Goal: Task Accomplishment & Management: Use online tool/utility

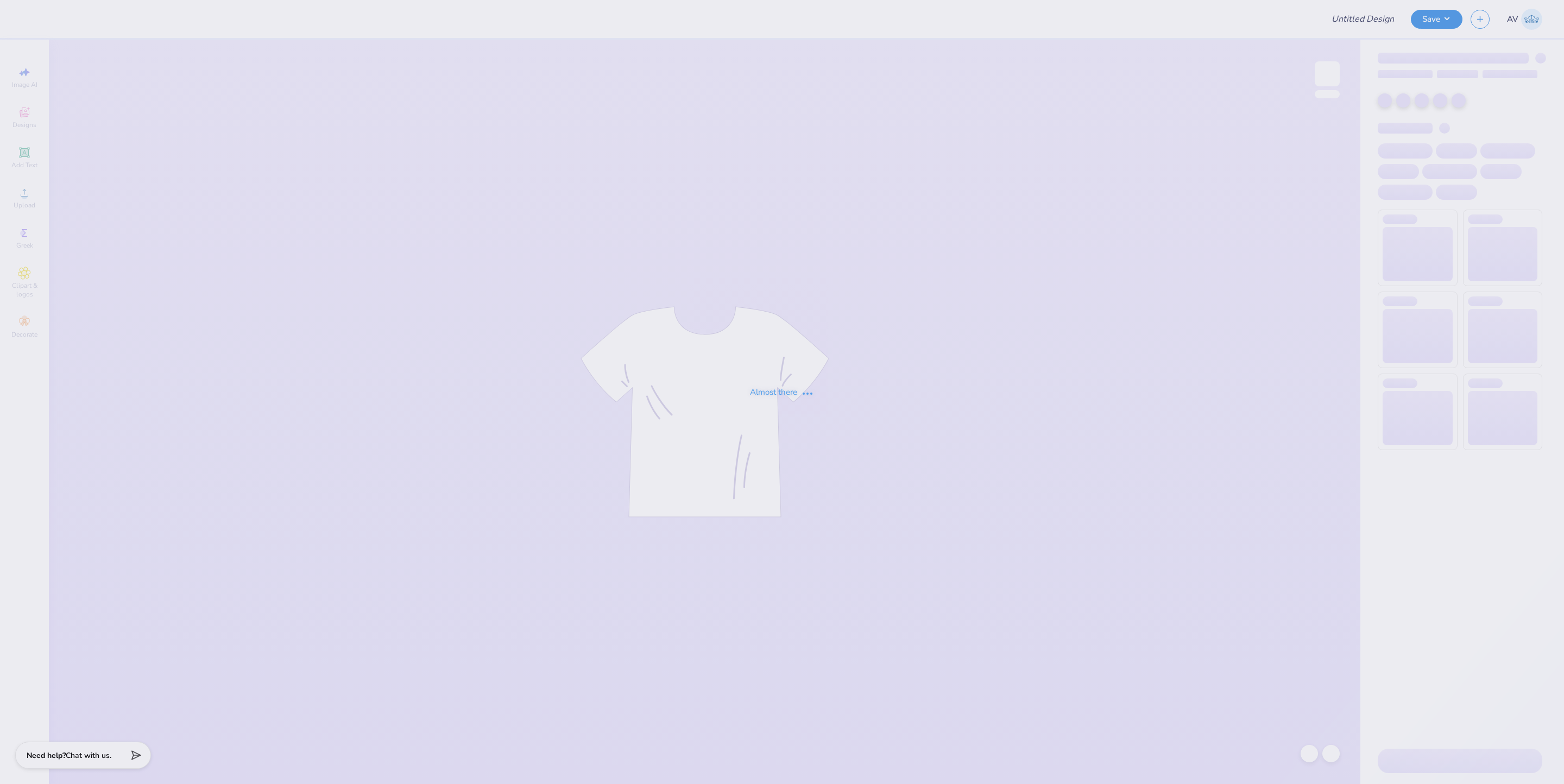
type input "tank kkg"
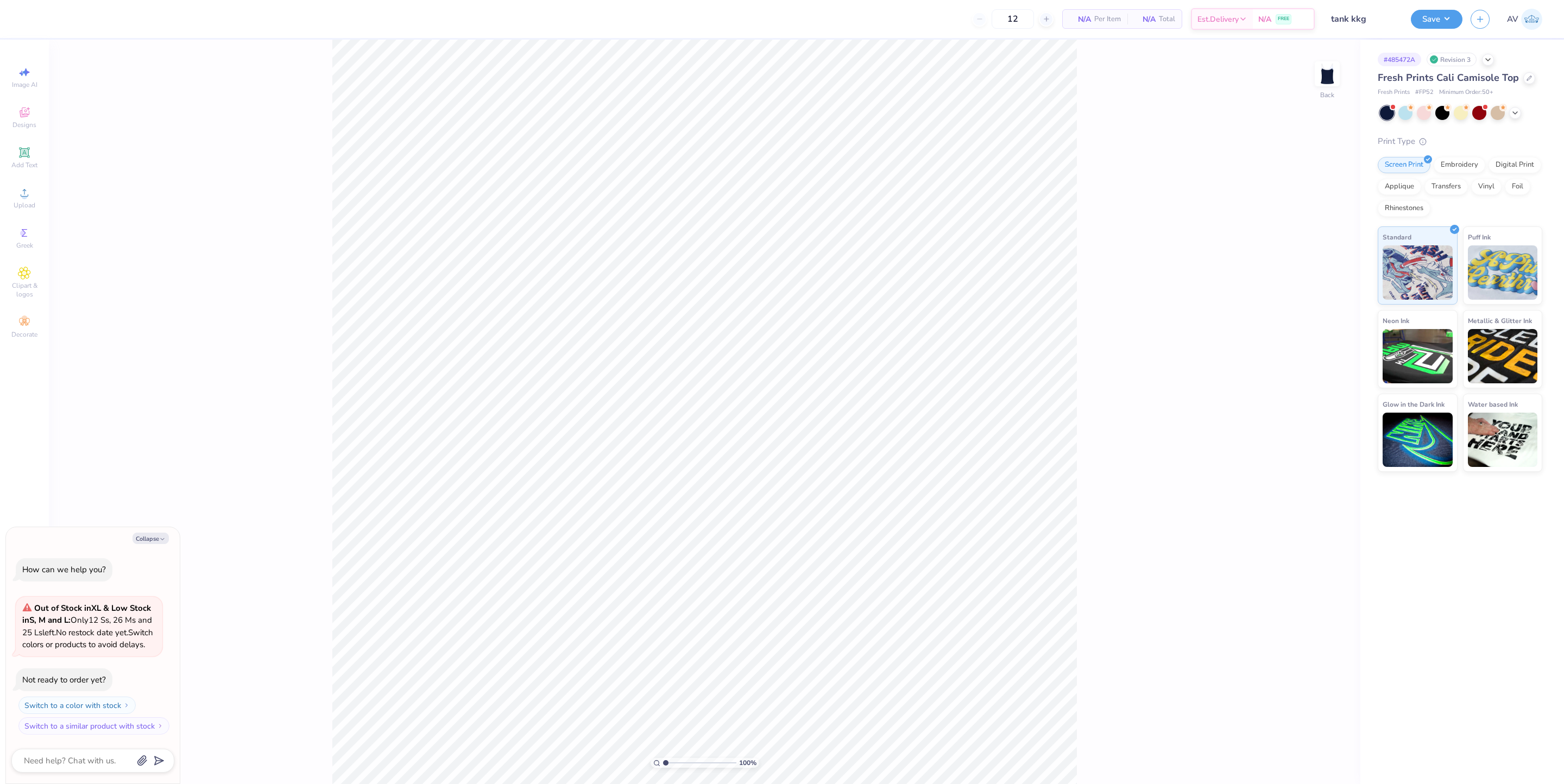
type textarea "x"
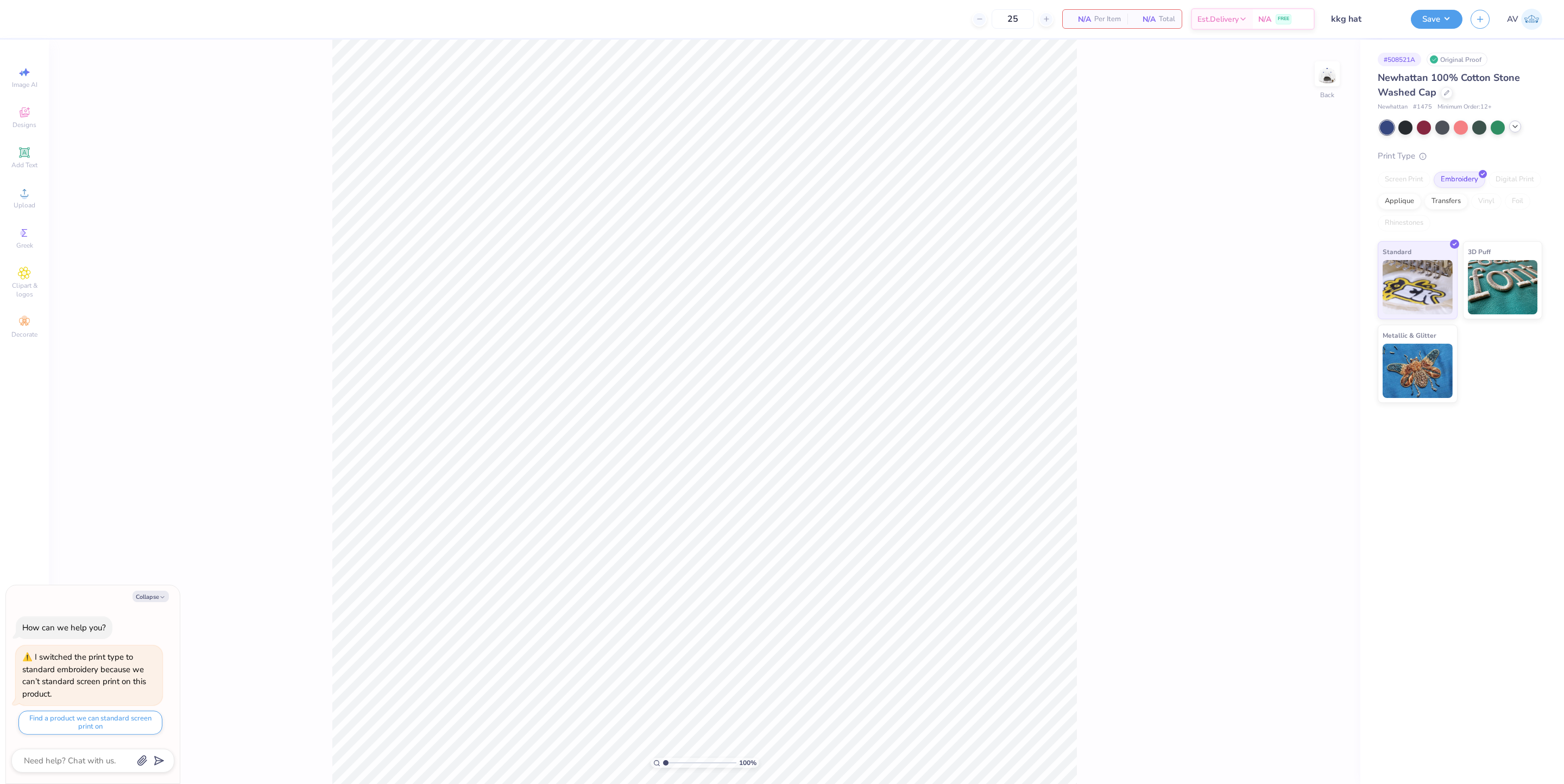
click at [1514, 124] on icon at bounding box center [1515, 126] width 9 height 9
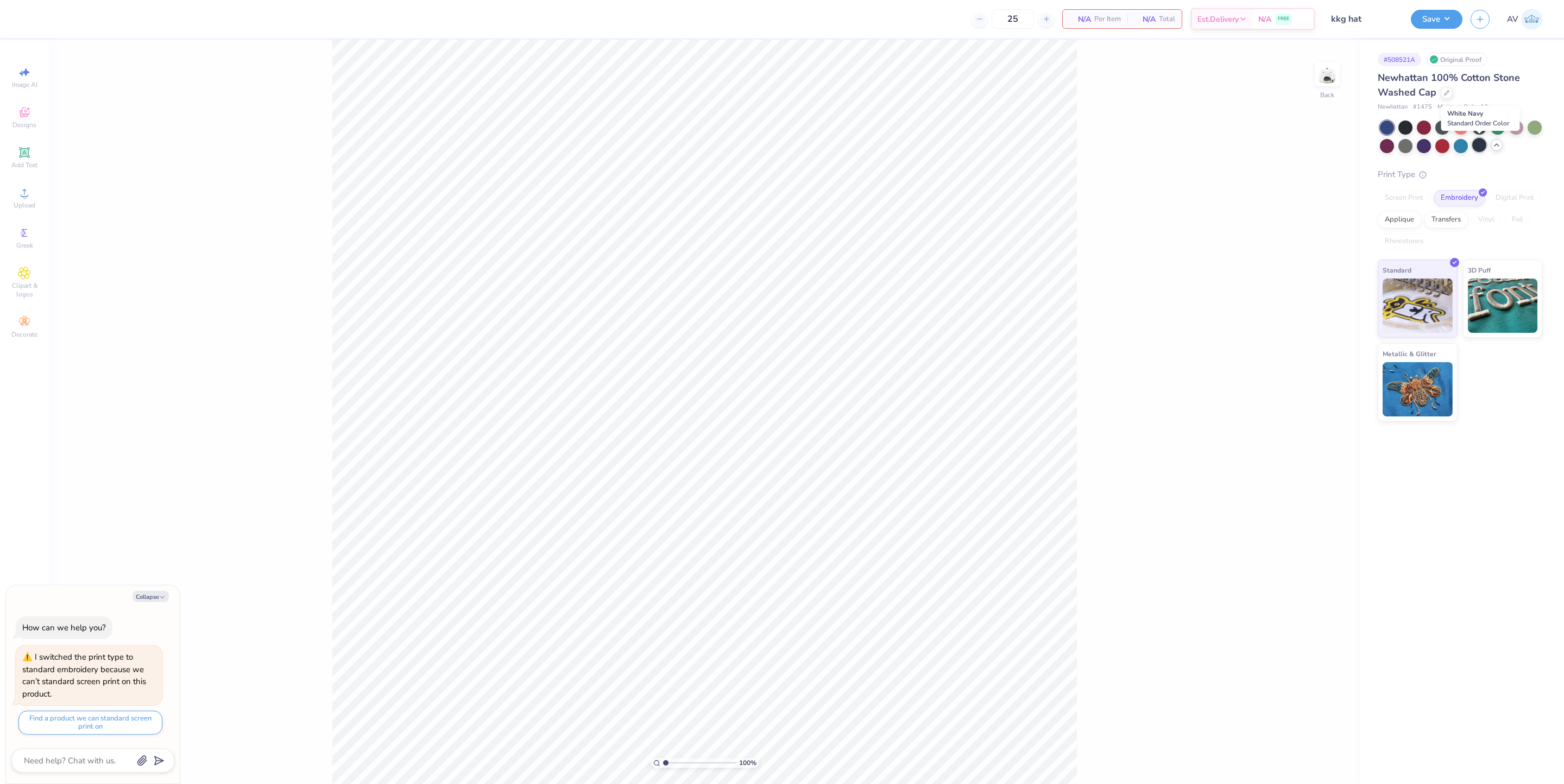
click at [1478, 147] on div at bounding box center [1479, 145] width 14 height 14
type textarea "x"
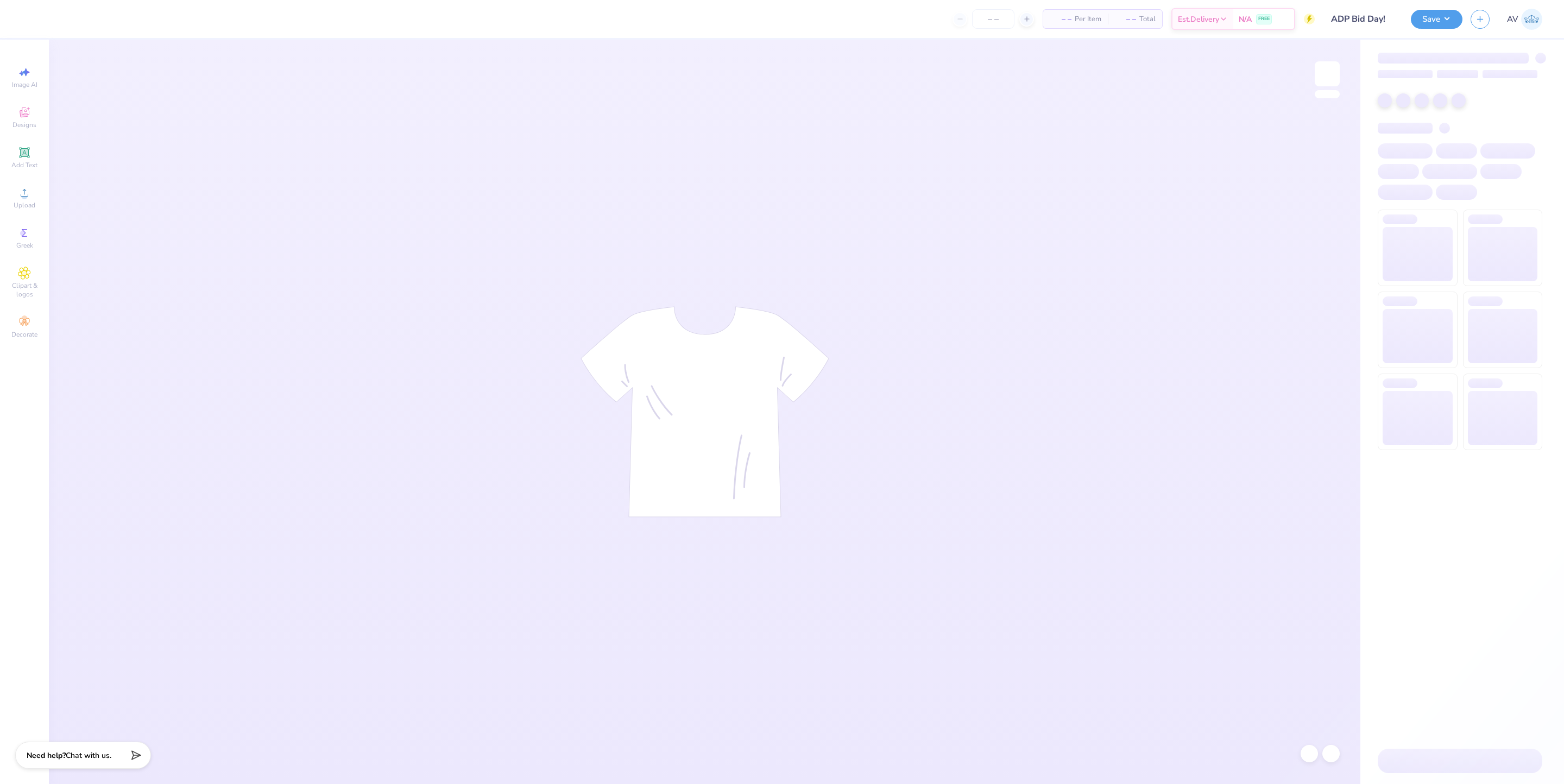
type input "ADP Bid Day!"
type input "30"
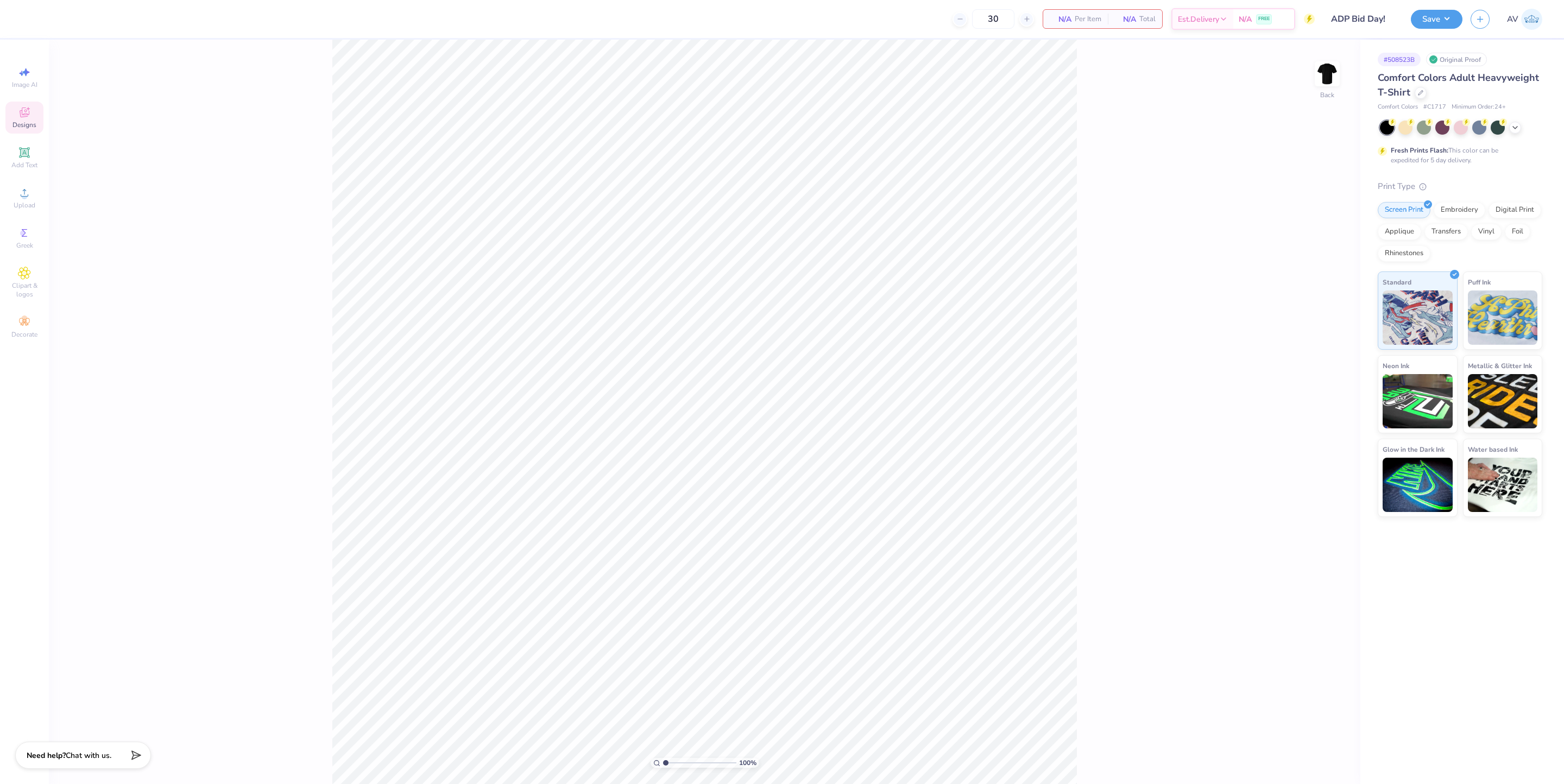
click at [28, 119] on div "Designs" at bounding box center [25, 118] width 38 height 32
click at [22, 248] on span "Greek" at bounding box center [25, 245] width 17 height 9
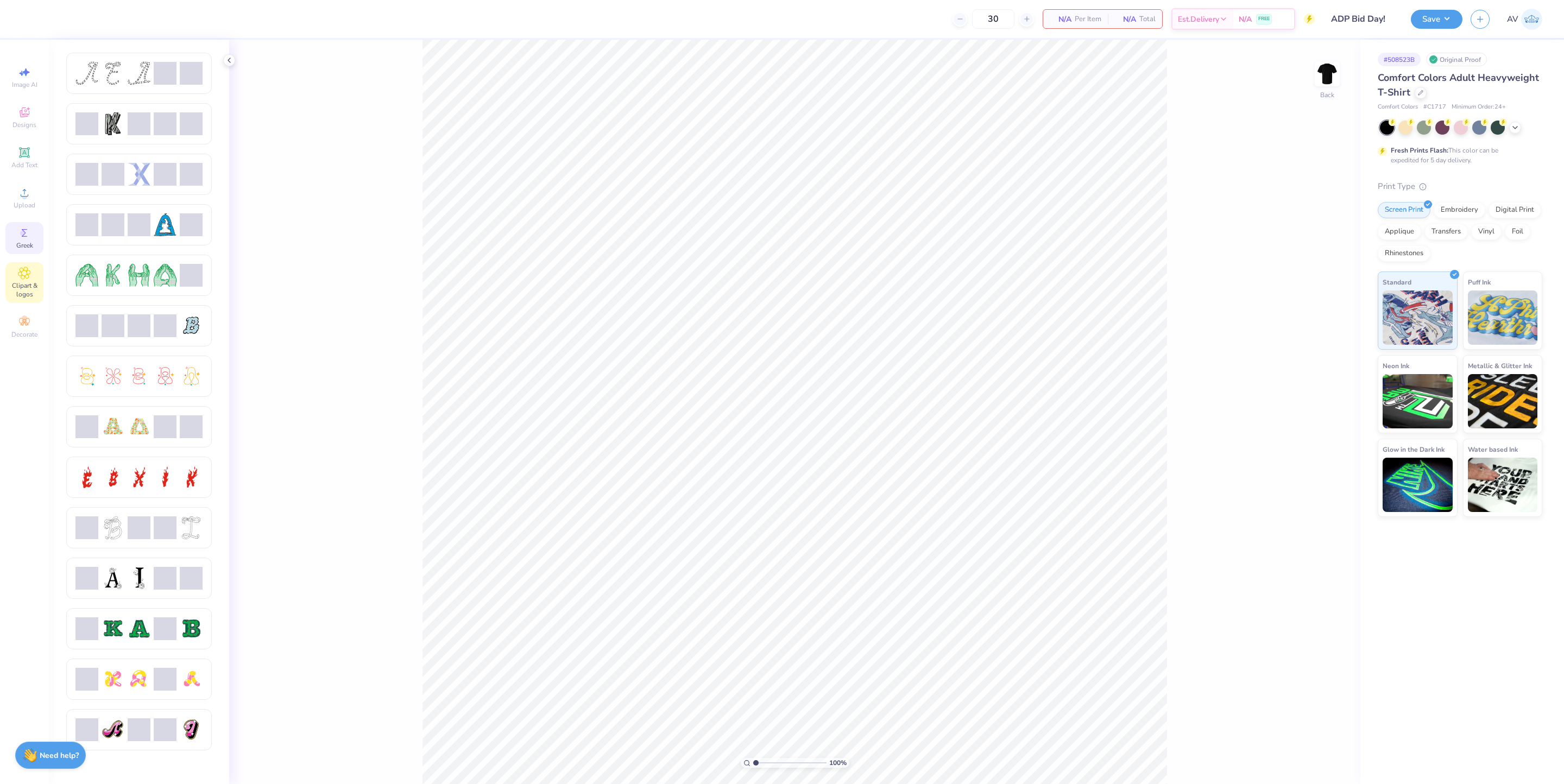
click at [17, 295] on span "Clipart & logos" at bounding box center [25, 290] width 38 height 17
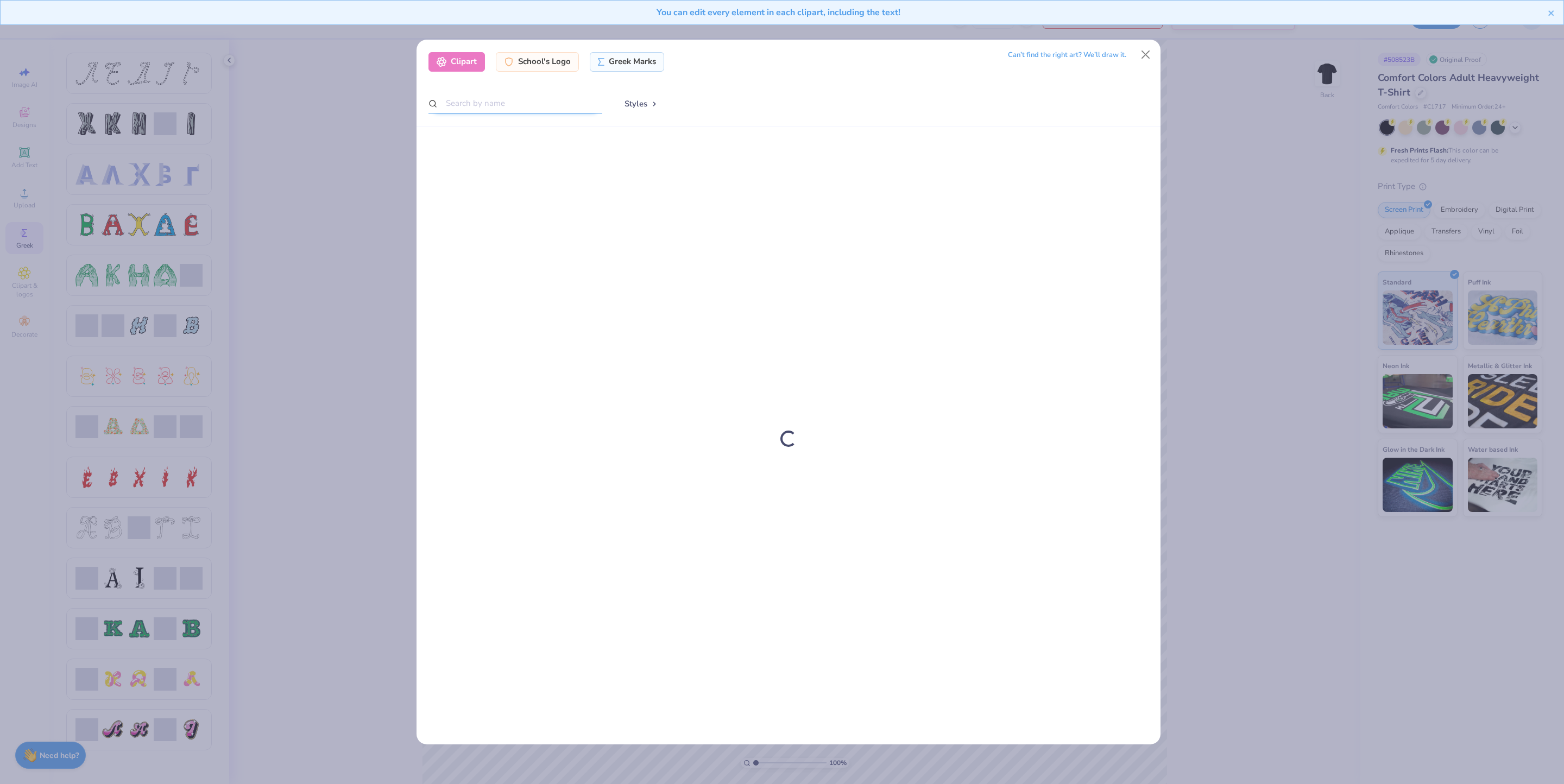
click at [551, 97] on input "text" at bounding box center [515, 104] width 173 height 20
type input "adpi"
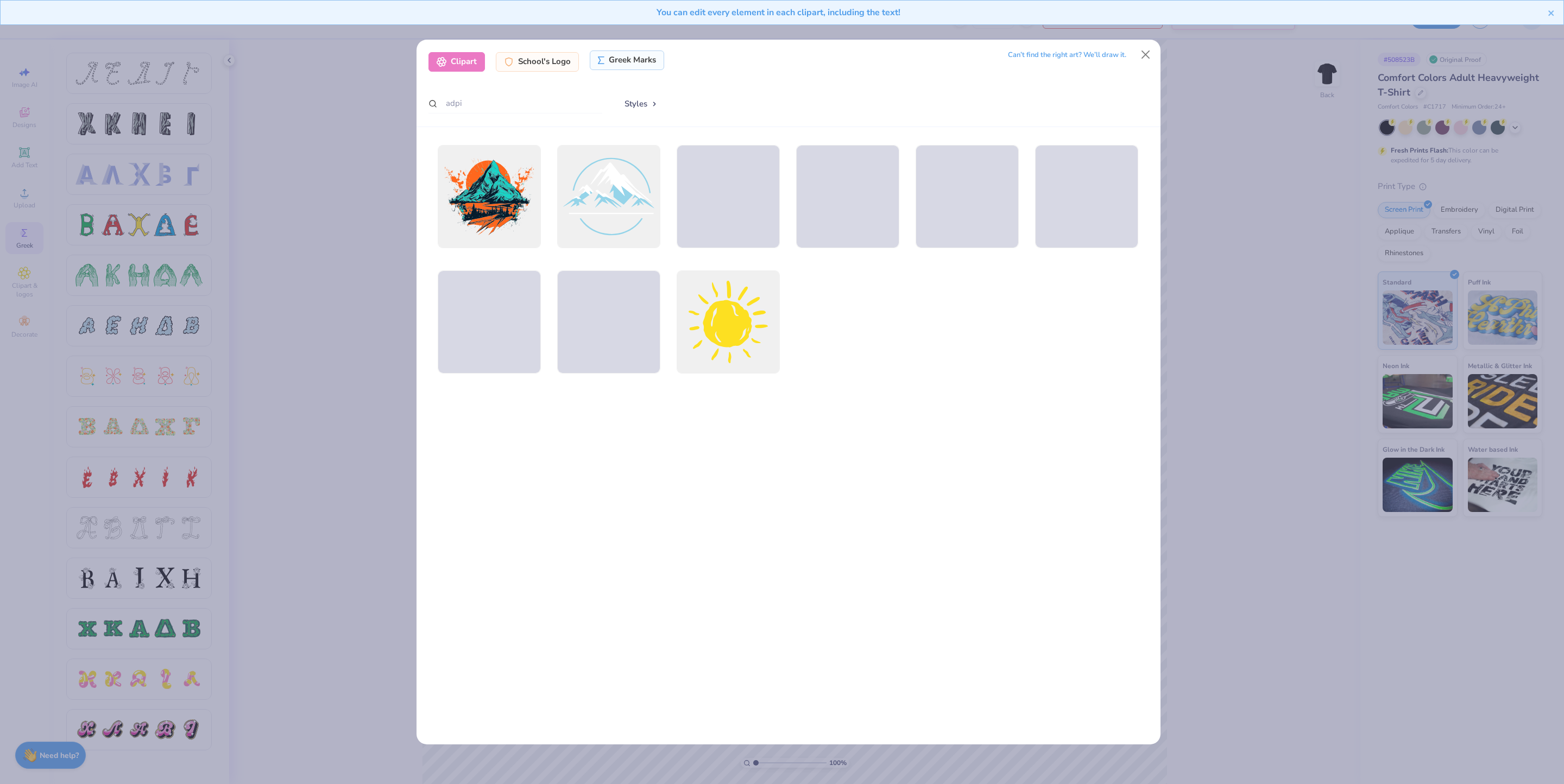
click at [632, 55] on div "Greek Marks" at bounding box center [627, 60] width 74 height 20
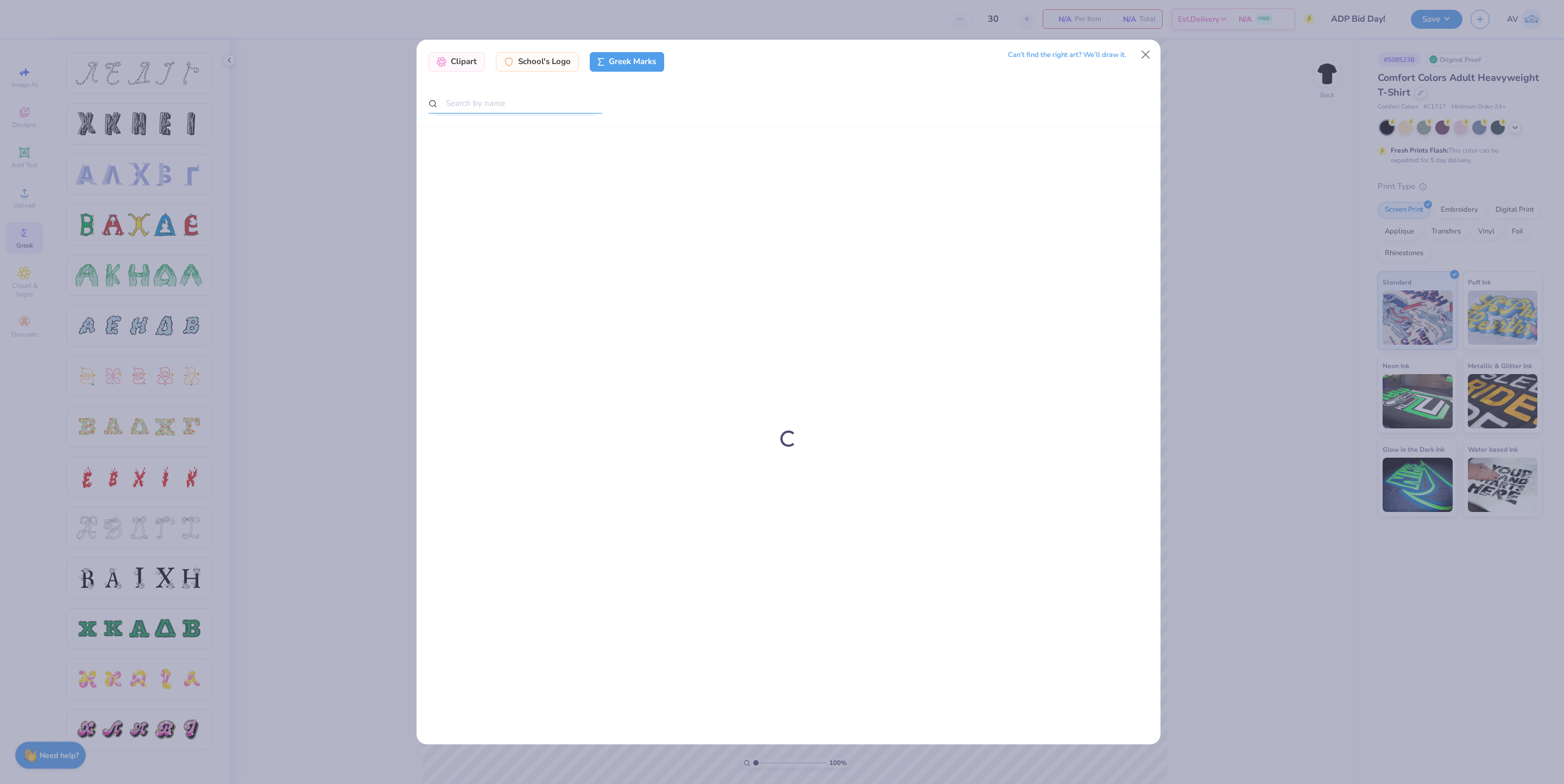
click at [524, 107] on input "text" at bounding box center [515, 104] width 173 height 20
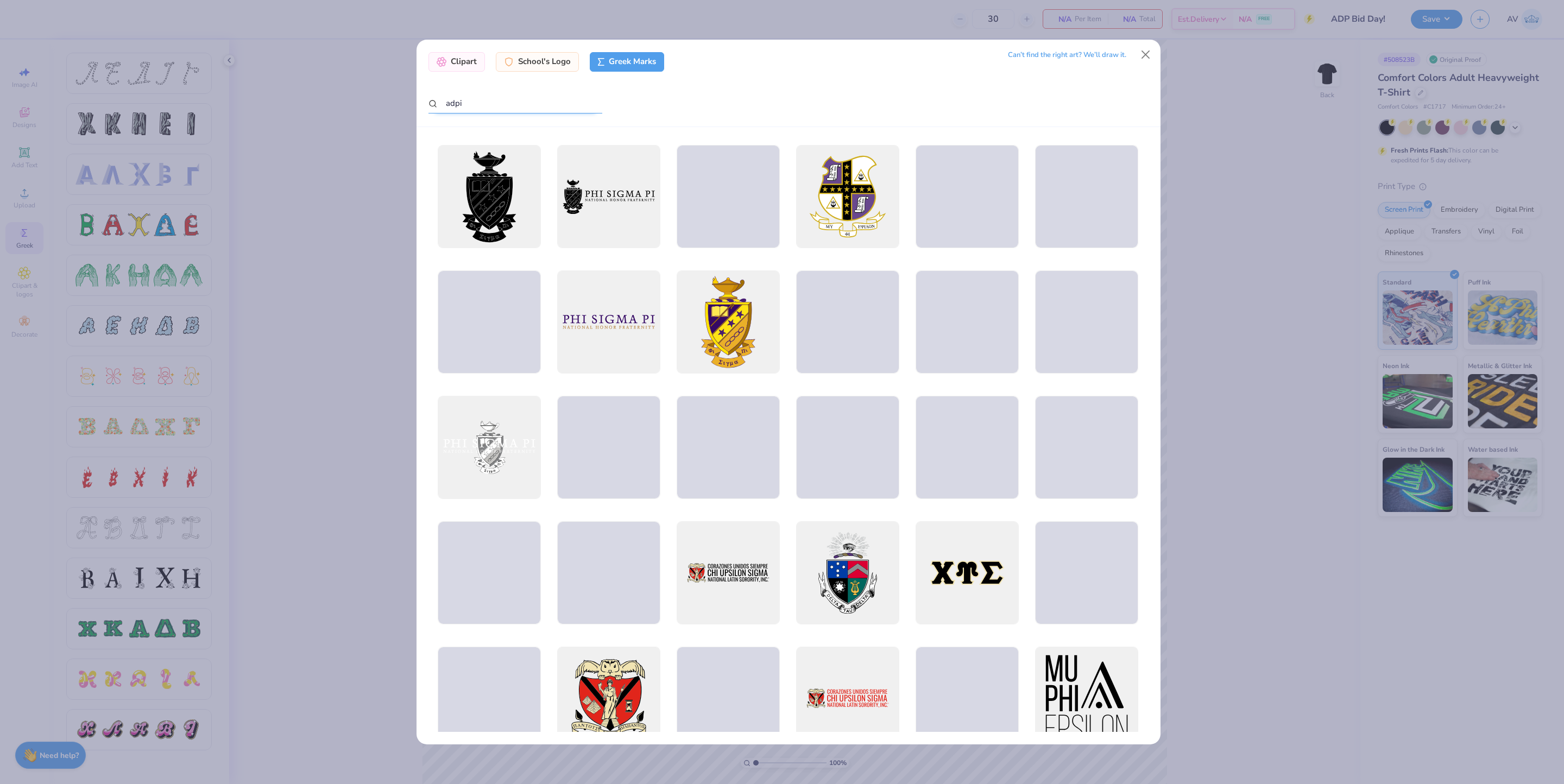
type input "adpi"
